Goal: Task Accomplishment & Management: Manage account settings

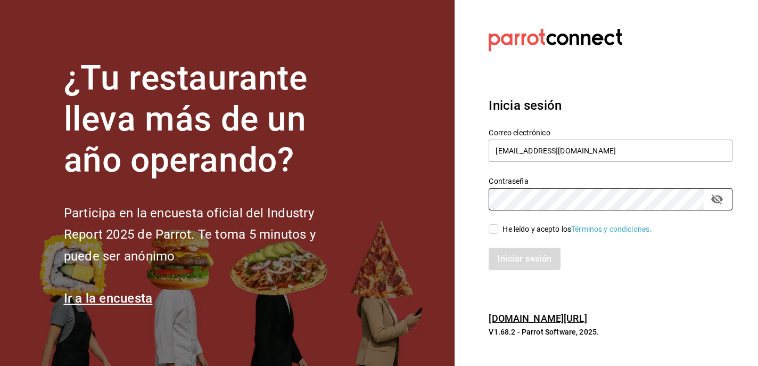
click at [495, 230] on input "He leído y acepto los Términos y condiciones." at bounding box center [494, 229] width 10 height 10
checkbox input "true"
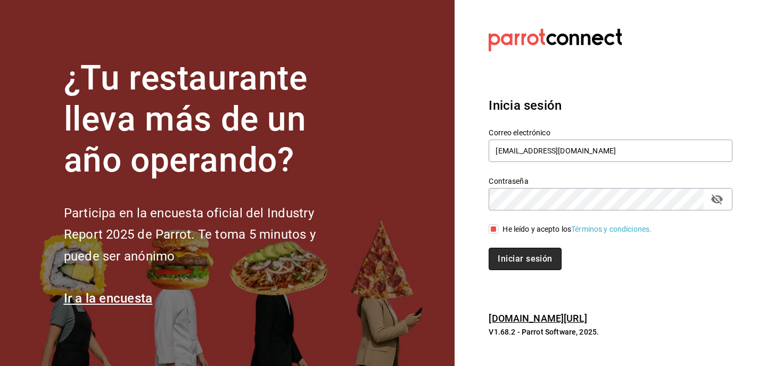
click at [523, 260] on button "Iniciar sesión" at bounding box center [525, 259] width 72 height 22
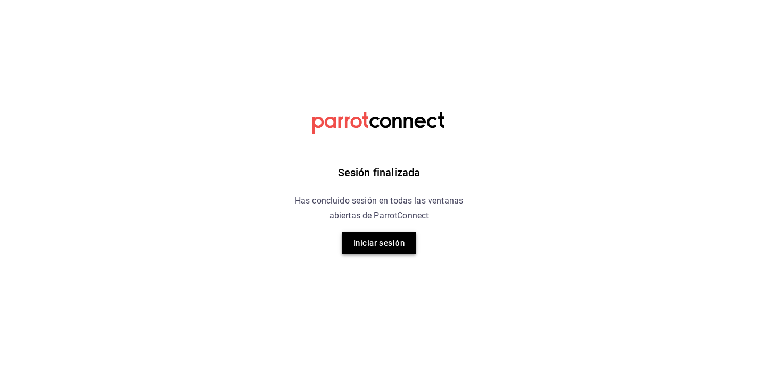
click at [359, 241] on button "Iniciar sesión" at bounding box center [379, 243] width 75 height 22
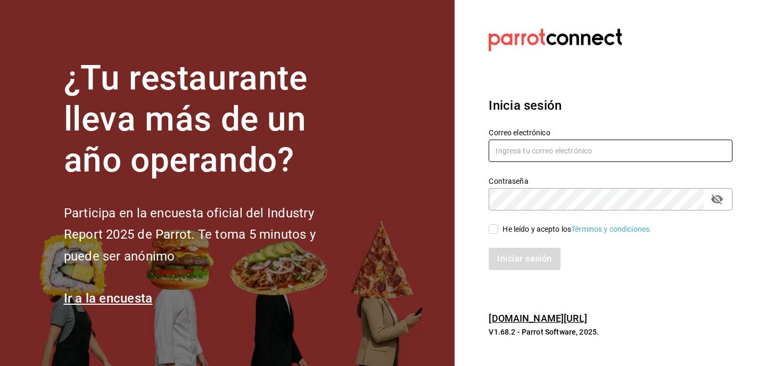
type input "[EMAIL_ADDRESS][DOMAIN_NAME]"
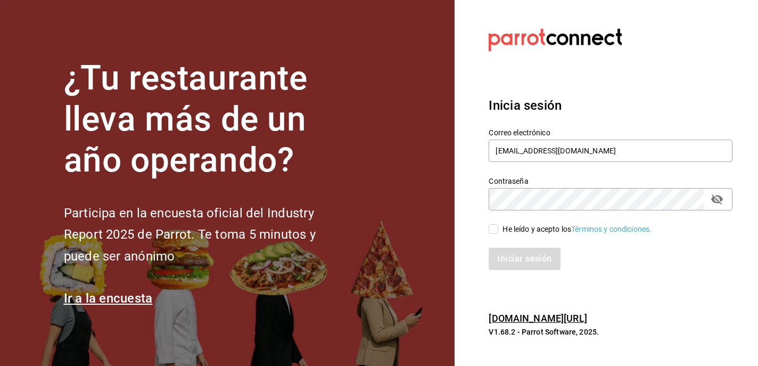
click at [496, 229] on input "He leído y acepto los Términos y condiciones." at bounding box center [494, 229] width 10 height 10
checkbox input "true"
click at [525, 260] on button "Iniciar sesión" at bounding box center [525, 259] width 72 height 22
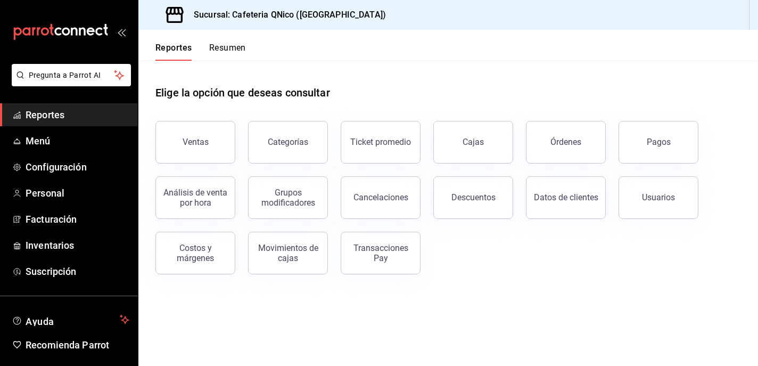
click at [223, 45] on button "Resumen" at bounding box center [227, 52] width 37 height 18
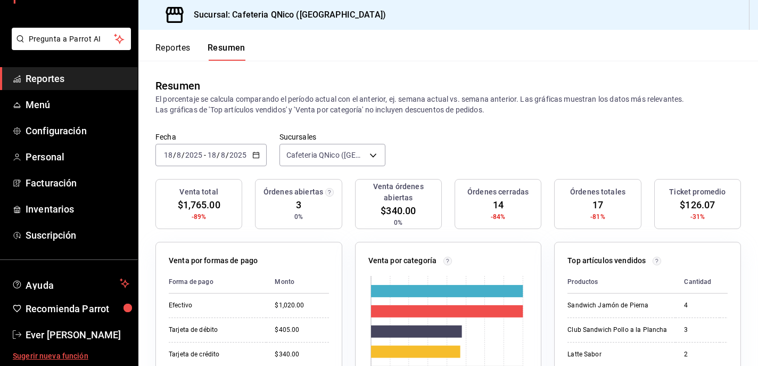
scroll to position [36, 0]
click at [53, 335] on span "Ever [PERSON_NAME]" at bounding box center [78, 334] width 104 height 14
